Goal: Task Accomplishment & Management: Manage account settings

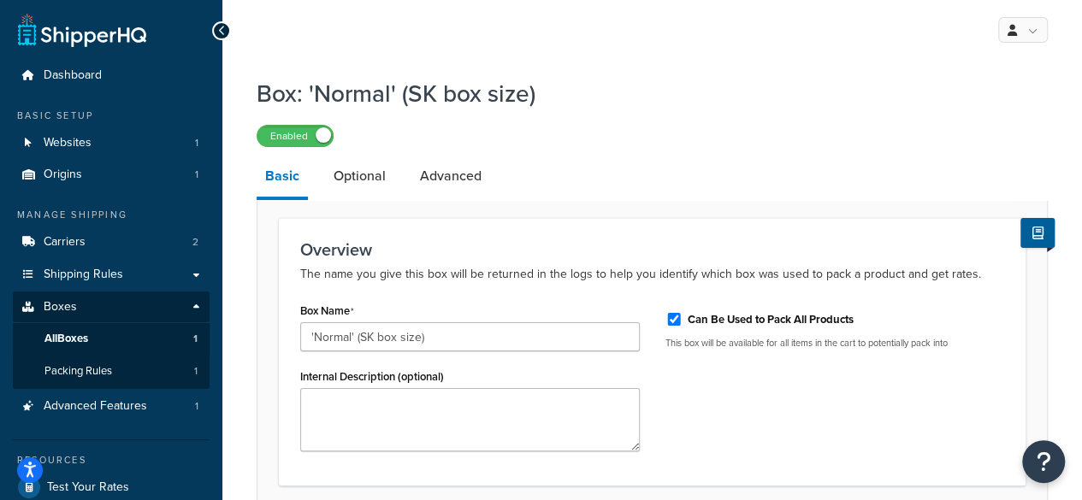
click at [223, 31] on icon at bounding box center [222, 31] width 8 height 12
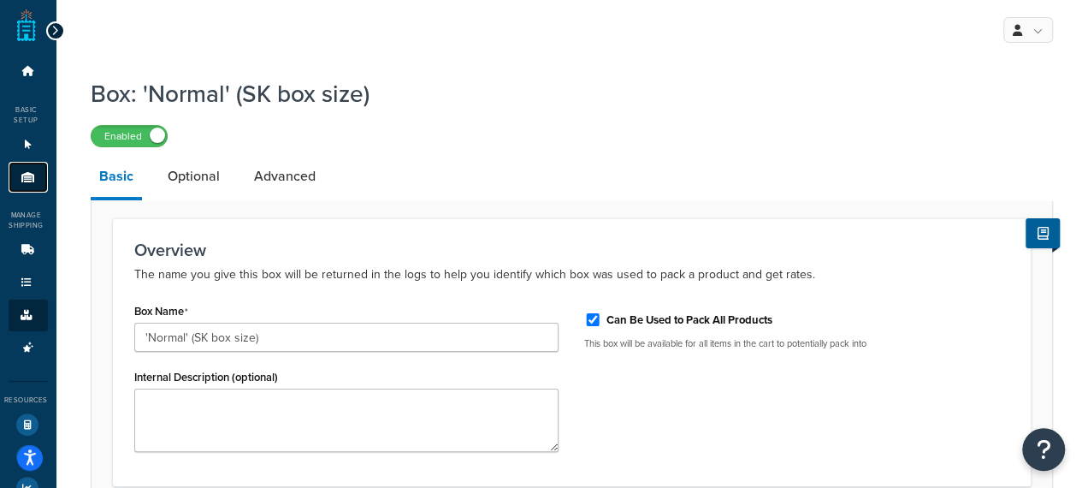
click at [26, 177] on icon at bounding box center [28, 177] width 17 height 10
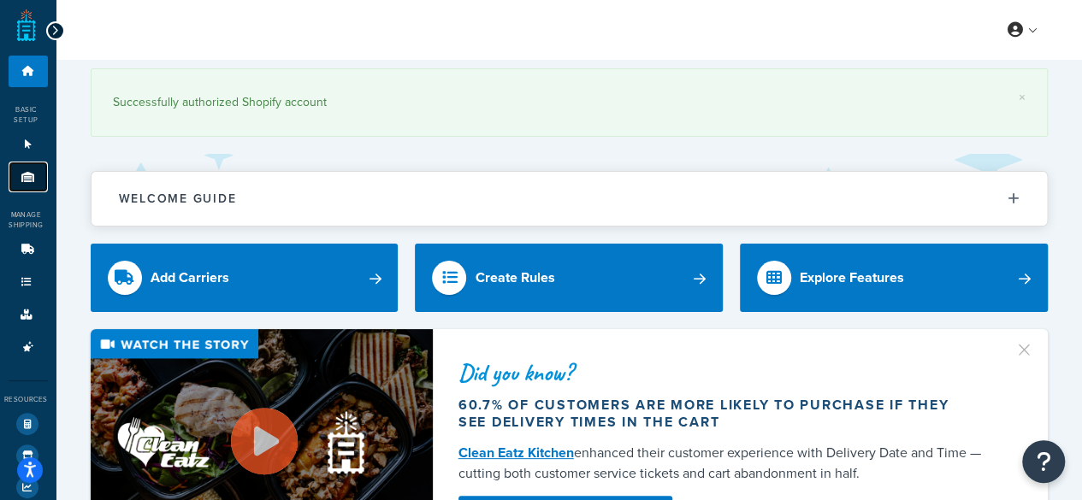
click at [27, 187] on link "Origins 1" at bounding box center [28, 178] width 39 height 32
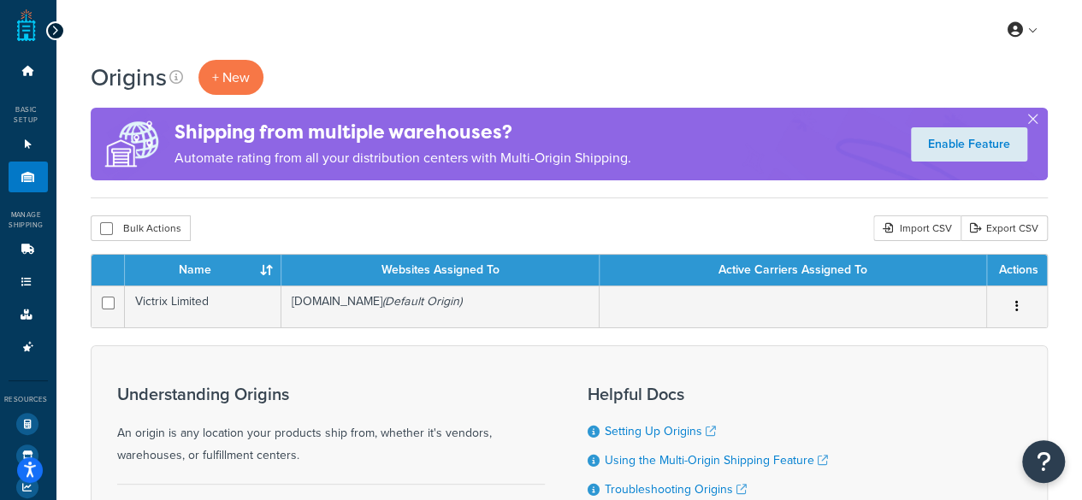
click at [56, 25] on icon at bounding box center [55, 31] width 8 height 12
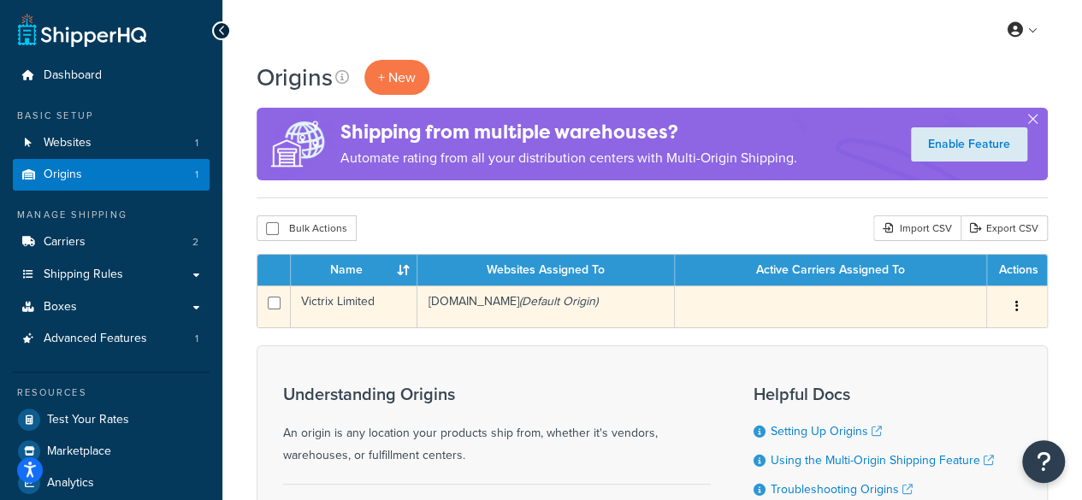
drag, startPoint x: 395, startPoint y: 305, endPoint x: 317, endPoint y: 300, distance: 78.0
click at [317, 300] on td "Victrix Limited" at bounding box center [354, 307] width 127 height 42
click at [300, 302] on td "Victrix Limited" at bounding box center [354, 307] width 127 height 42
click at [307, 302] on td "Victrix Limited" at bounding box center [354, 307] width 127 height 42
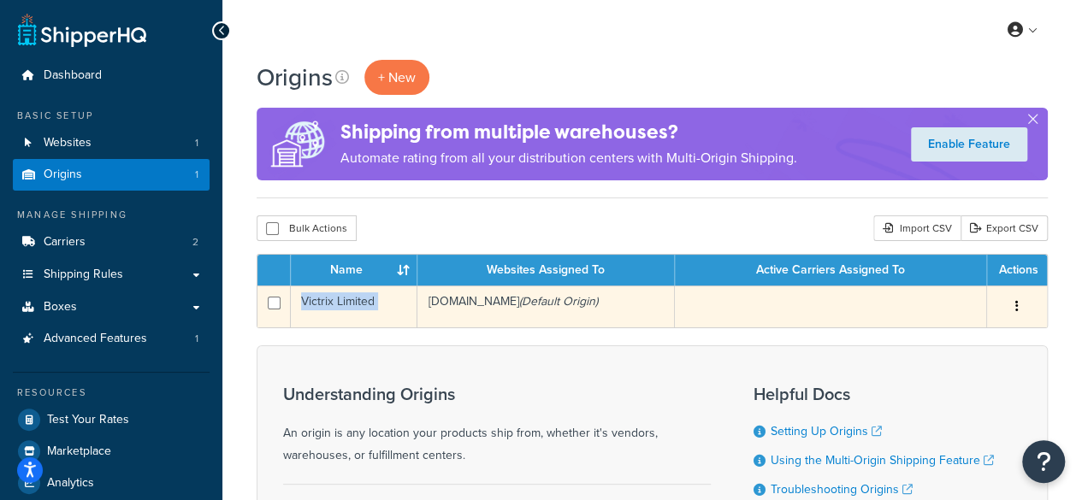
click at [309, 302] on td "Victrix Limited" at bounding box center [354, 307] width 127 height 42
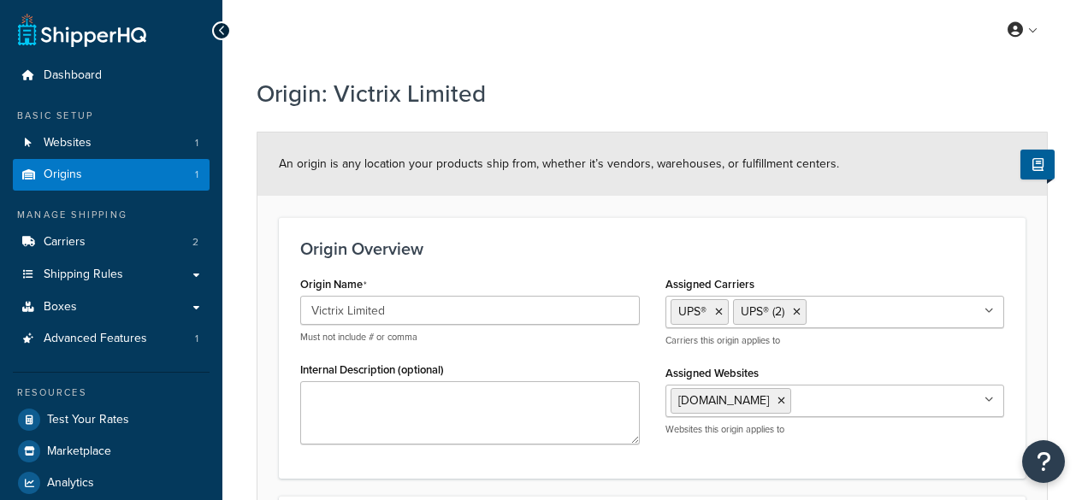
select select "1226"
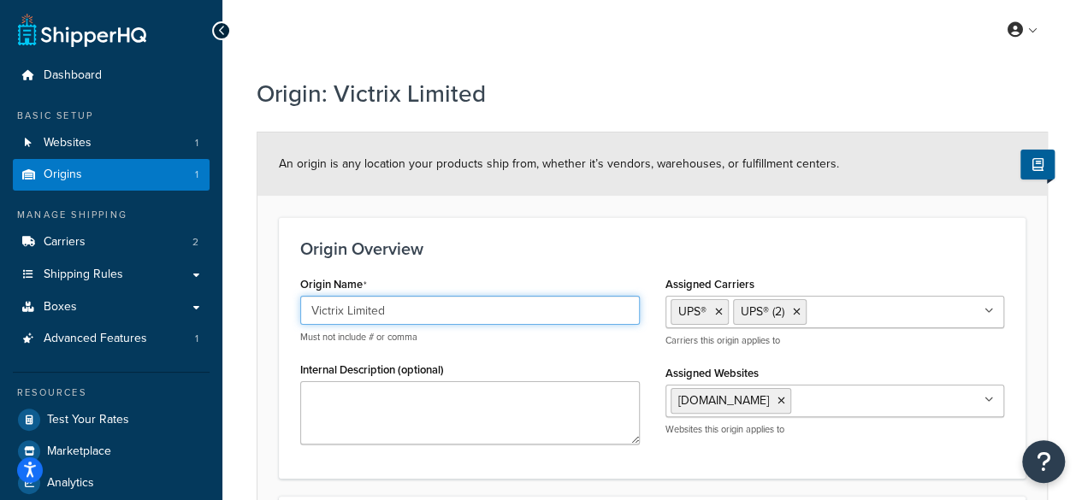
drag, startPoint x: 409, startPoint y: 305, endPoint x: 298, endPoint y: 302, distance: 110.4
click at [300, 302] on input "Victrix Limited" at bounding box center [470, 310] width 340 height 29
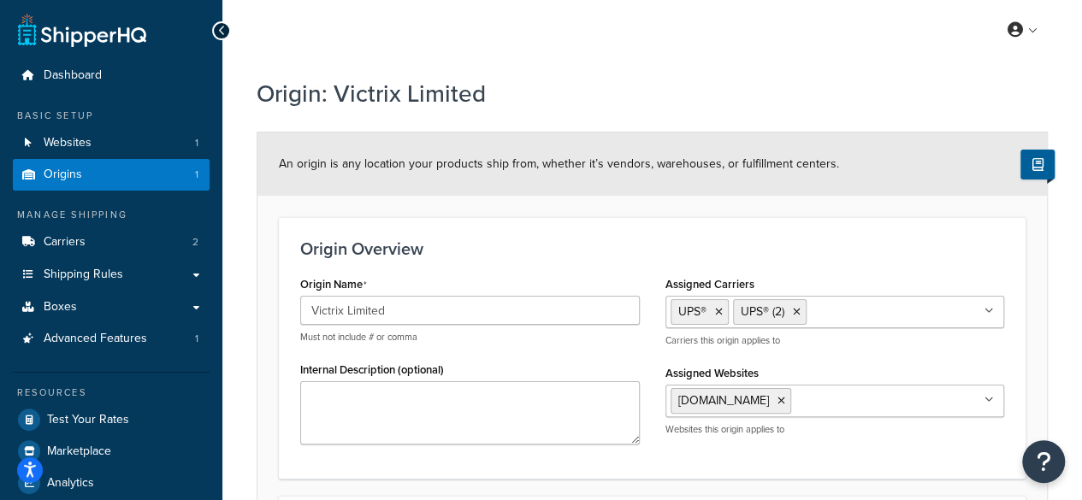
click at [525, 265] on div "Origin Overview Origin Name Victrix Limited Must not include # or comma Interna…" at bounding box center [652, 347] width 747 height 261
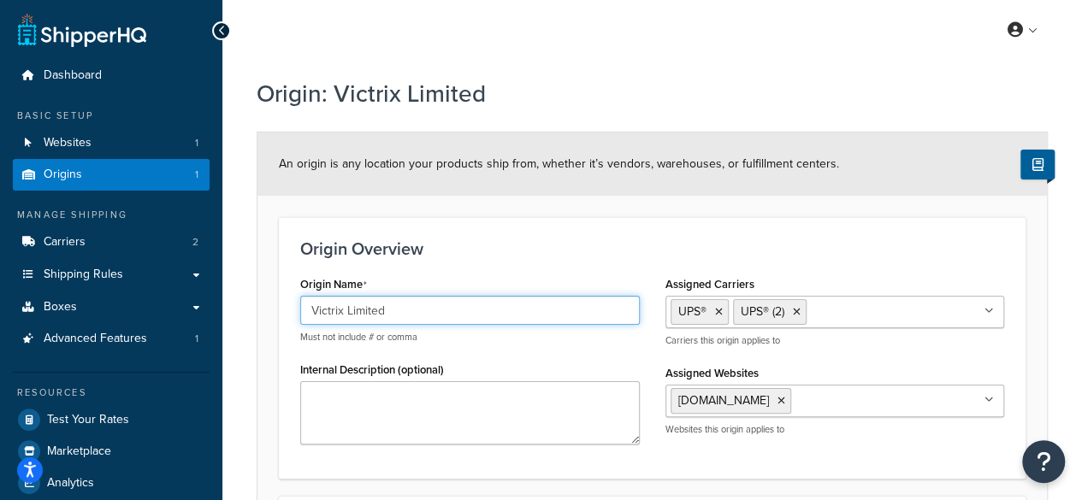
drag, startPoint x: 411, startPoint y: 318, endPoint x: 219, endPoint y: 316, distance: 191.6
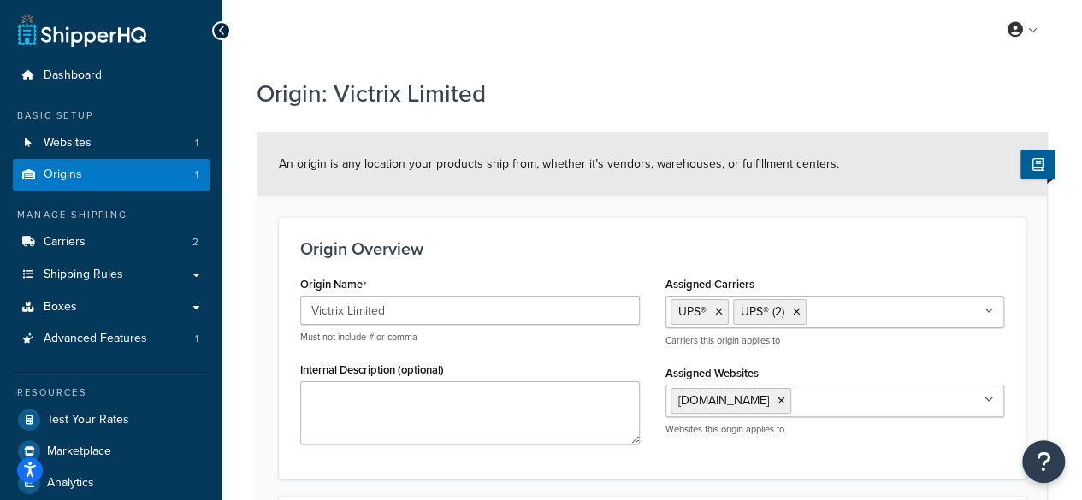
click at [513, 252] on h3 "Origin Overview" at bounding box center [652, 248] width 704 height 19
select select "1226"
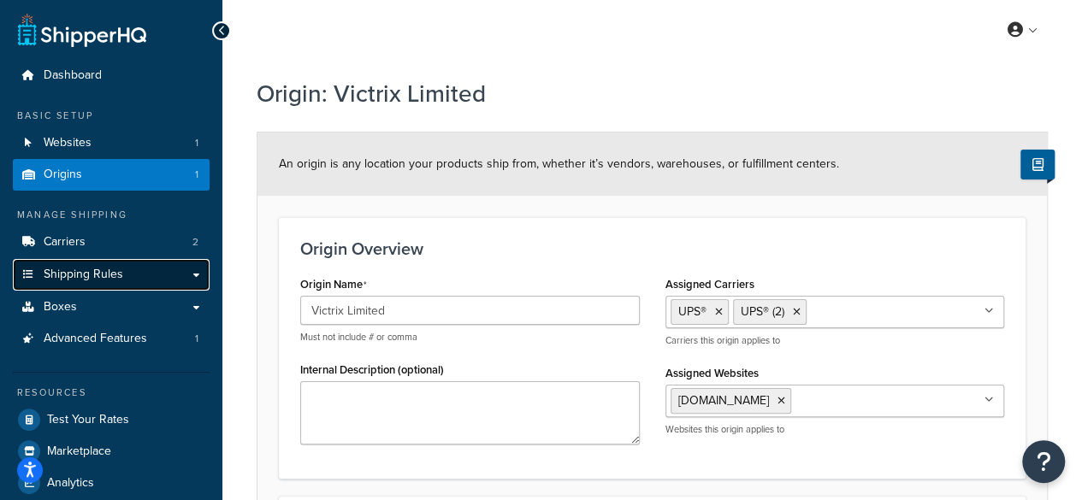
click at [195, 277] on link "Shipping Rules" at bounding box center [111, 275] width 197 height 32
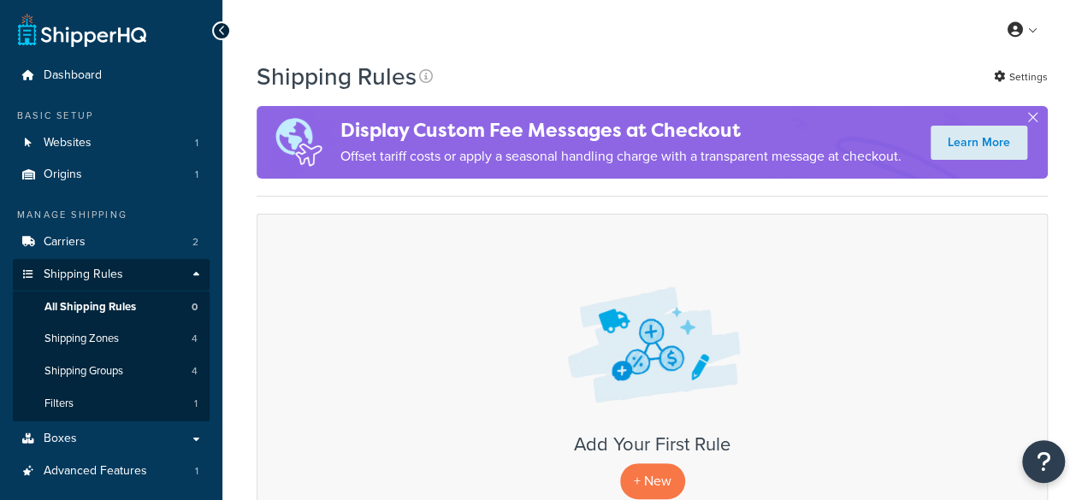
click at [142, 375] on link "Shipping Groups 4" at bounding box center [111, 372] width 197 height 32
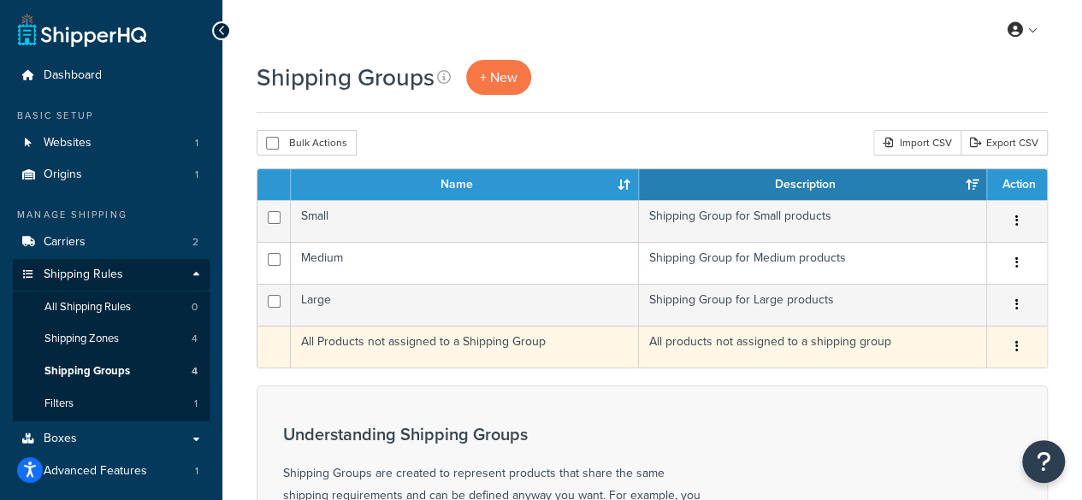
click at [438, 350] on td "All Products not assigned to a Shipping Group" at bounding box center [465, 347] width 348 height 42
click at [424, 352] on td "All Products not assigned to a Shipping Group" at bounding box center [465, 347] width 348 height 42
click at [1004, 345] on div "Duplicate" at bounding box center [1016, 347] width 39 height 27
click at [1018, 345] on icon "button" at bounding box center [1016, 346] width 3 height 12
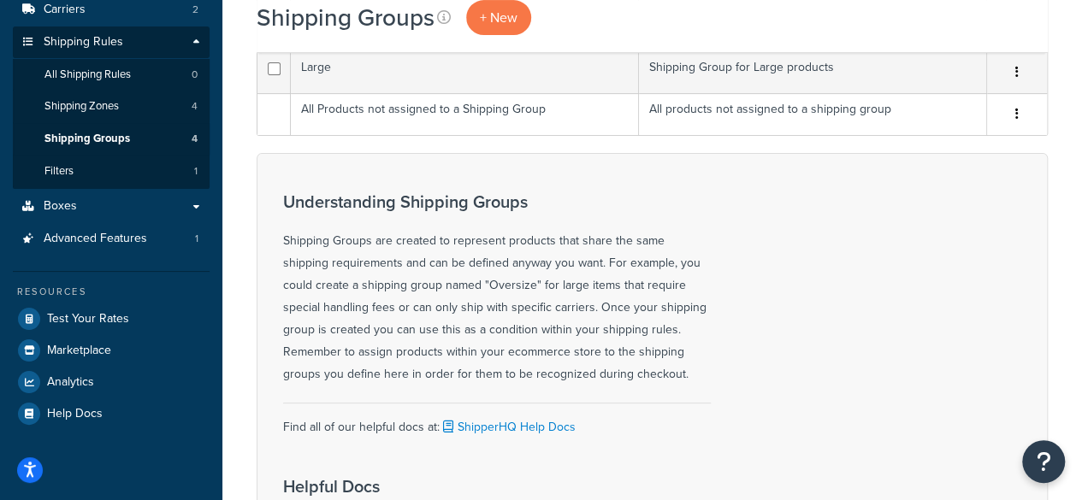
scroll to position [279, 0]
